Goal: Check status: Check status

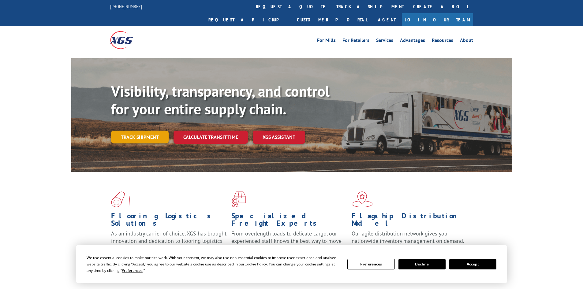
click at [125, 131] on link "Track shipment" at bounding box center [140, 137] width 58 height 13
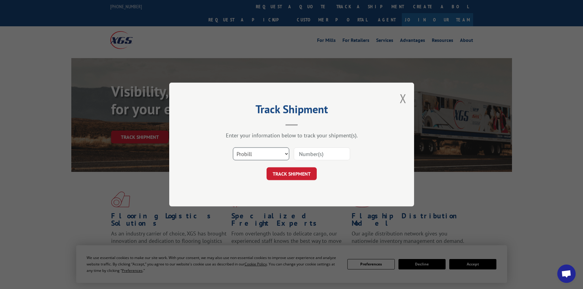
click at [264, 153] on select "Select category... Probill BOL PO" at bounding box center [261, 153] width 56 height 13
select select "po"
click at [233, 147] on select "Select category... Probill BOL PO" at bounding box center [261, 153] width 56 height 13
click at [331, 151] on input at bounding box center [322, 153] width 56 height 13
type input "98513222"
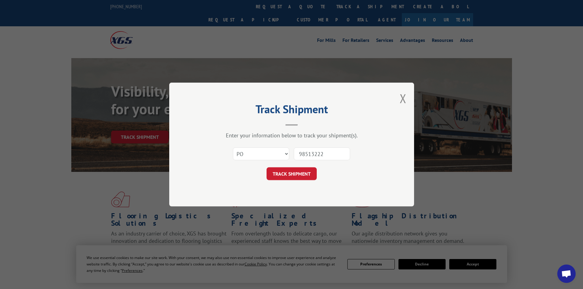
click at [266, 167] on button "TRACK SHIPMENT" at bounding box center [291, 173] width 50 height 13
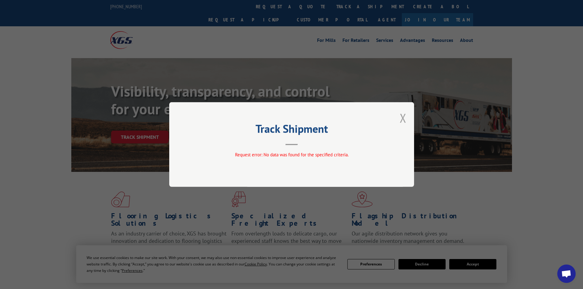
click at [403, 116] on button "Close modal" at bounding box center [403, 118] width 7 height 16
